Goal: Task Accomplishment & Management: Manage account settings

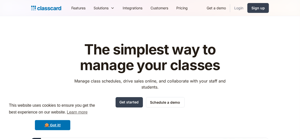
click at [236, 6] on link "Login" at bounding box center [238, 7] width 17 height 11
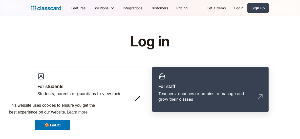
click at [178, 91] on div "Teachers, coaches or admins to manage and grow their classes" at bounding box center [205, 96] width 94 height 11
